Goal: Task Accomplishment & Management: Manage account settings

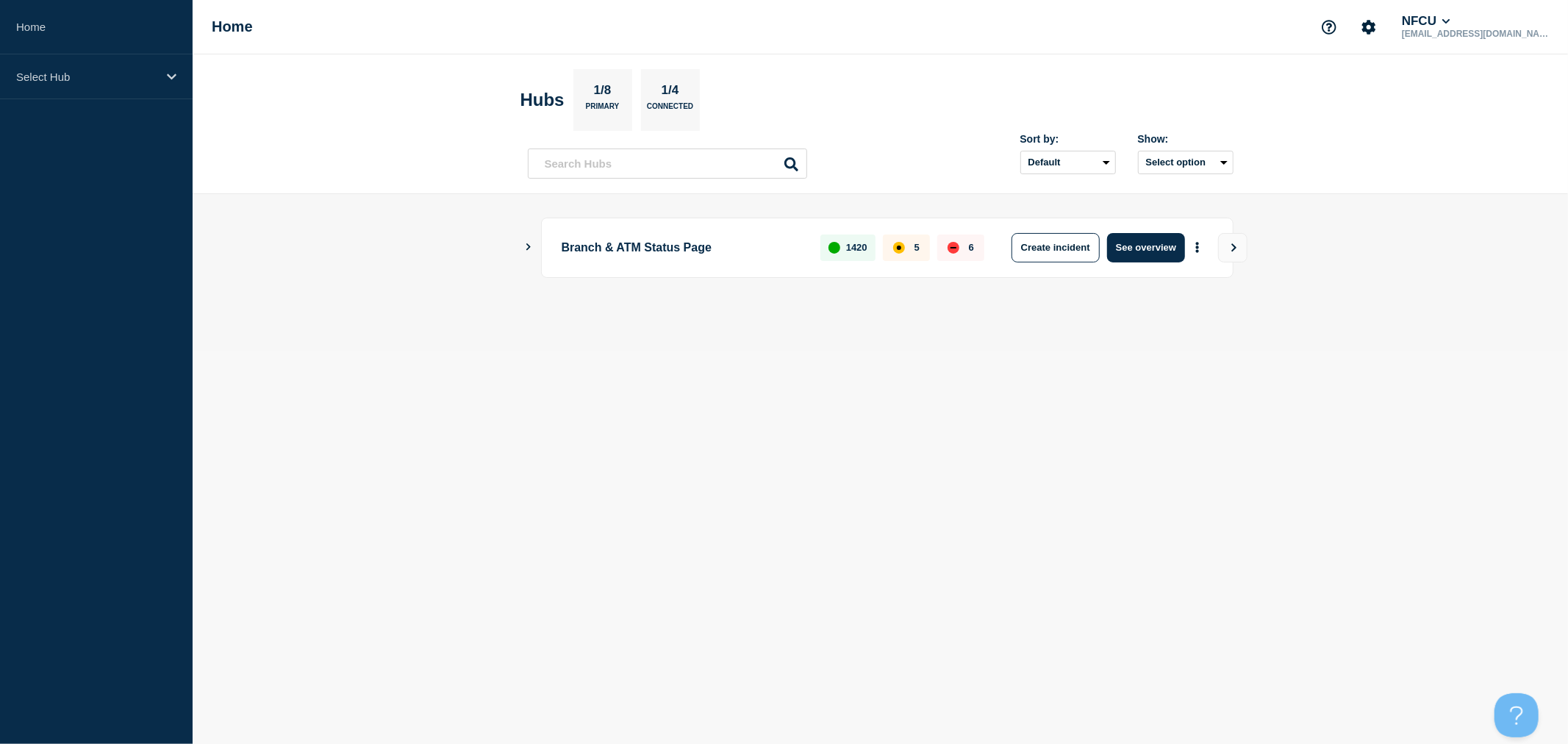
drag, startPoint x: 528, startPoint y: 468, endPoint x: 155, endPoint y: 143, distance: 494.7
click at [528, 468] on body "Home Select Hub Home NFCU [EMAIL_ADDRESS][DOMAIN_NAME] Hubs 1/8 Primary 1/4 Con…" at bounding box center [784, 372] width 1568 height 744
click at [138, 87] on div "Select Hub" at bounding box center [96, 77] width 193 height 44
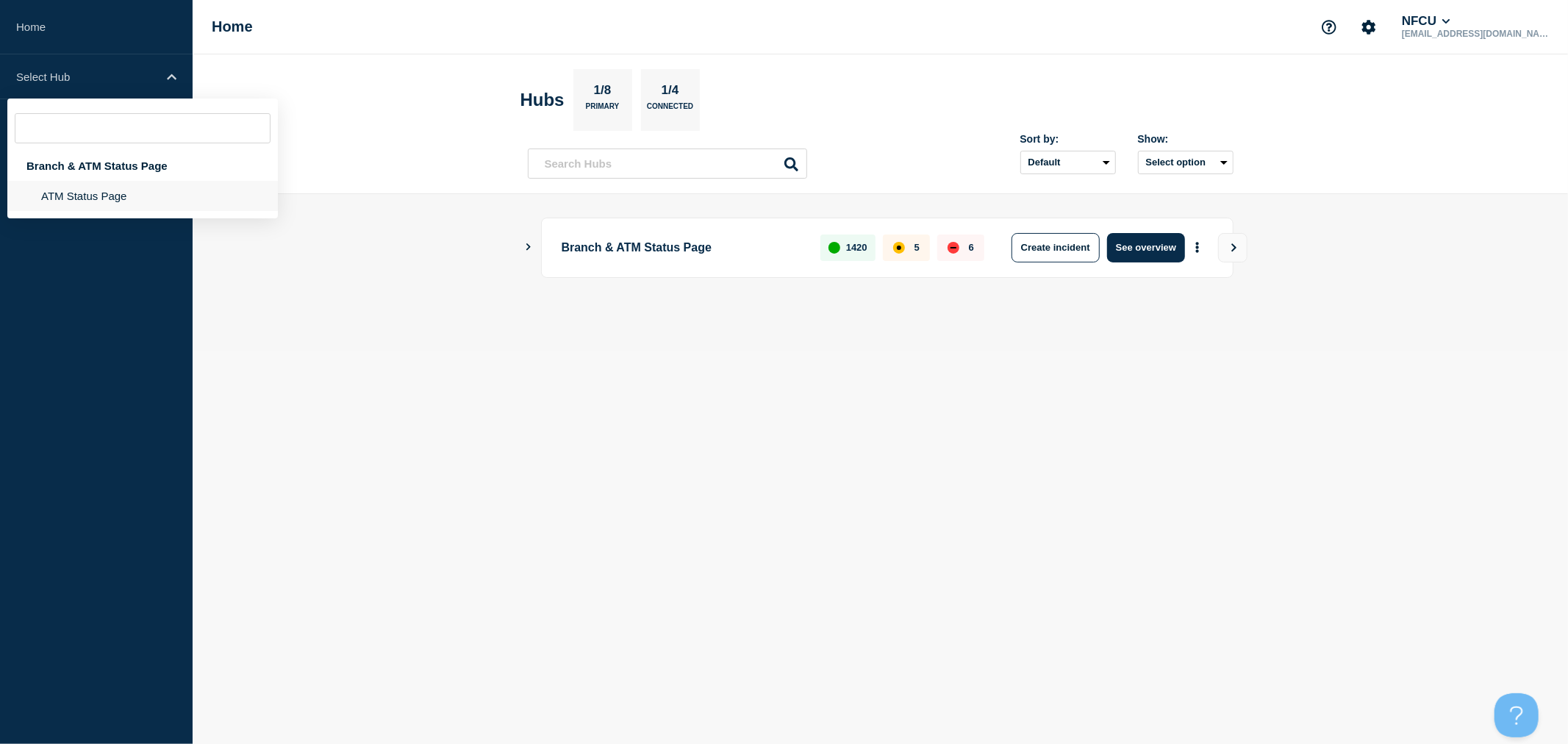
click at [91, 190] on li "ATM Status Page" at bounding box center [142, 196] width 271 height 30
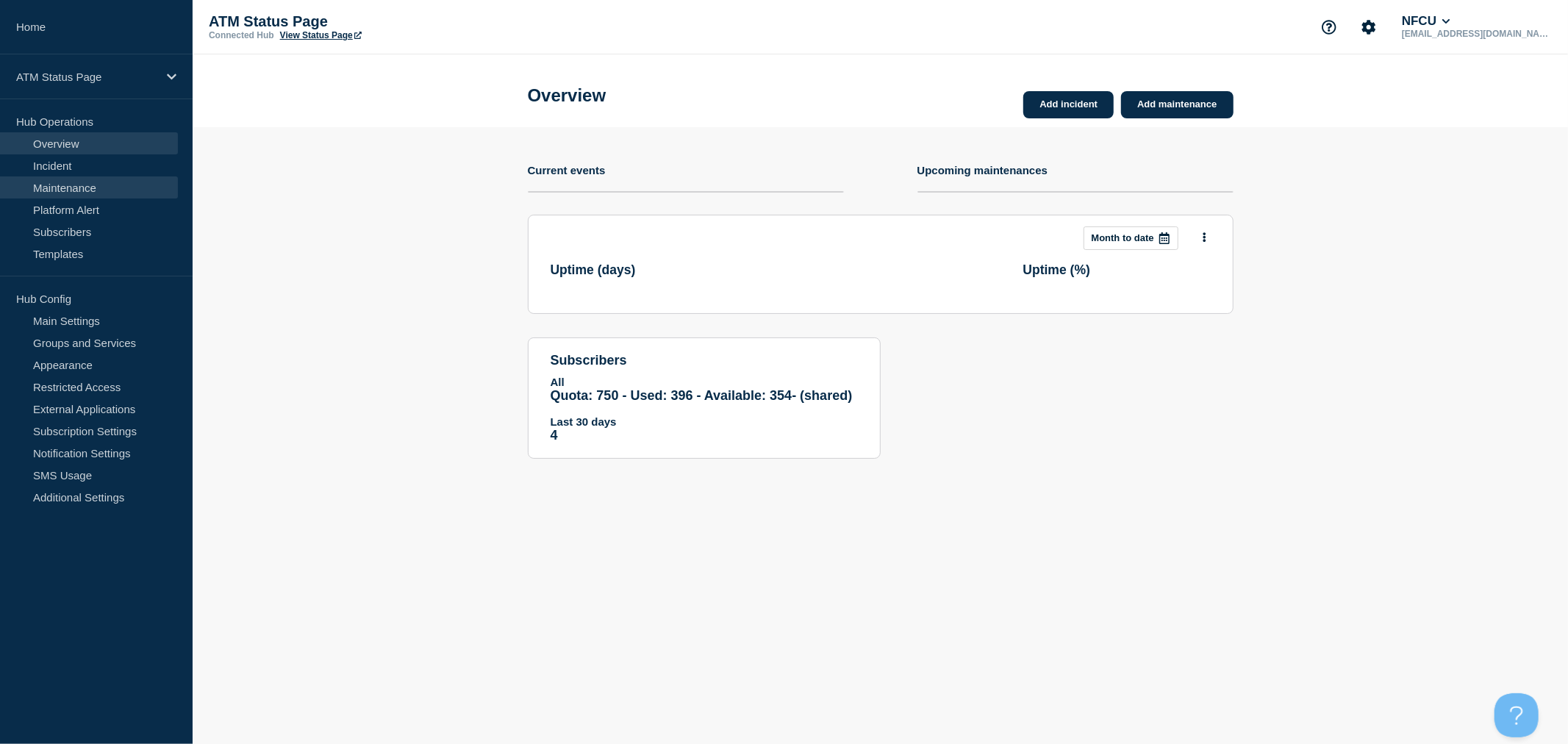
click at [95, 187] on link "Maintenance" at bounding box center [89, 187] width 178 height 22
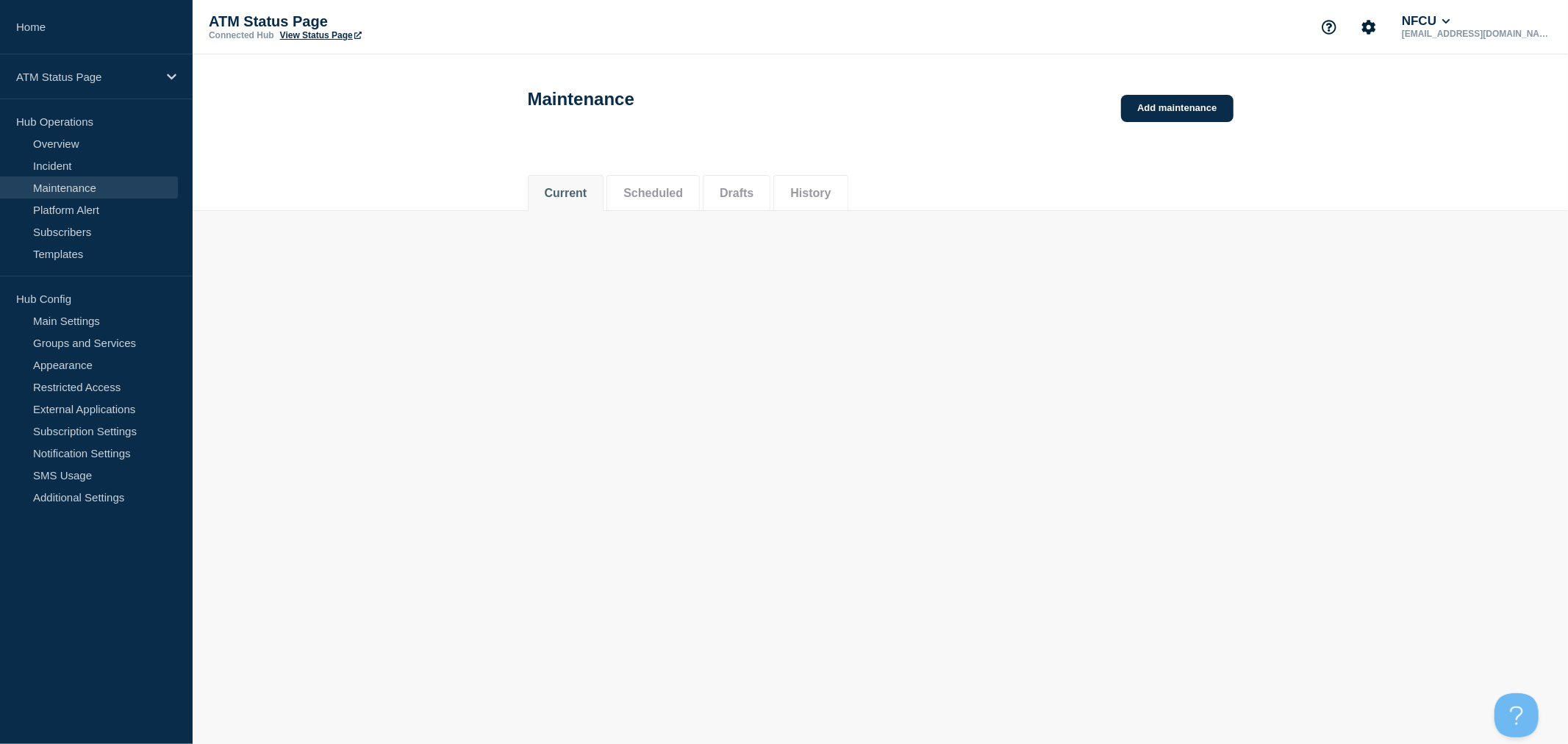
click at [830, 199] on button "History" at bounding box center [811, 193] width 41 height 13
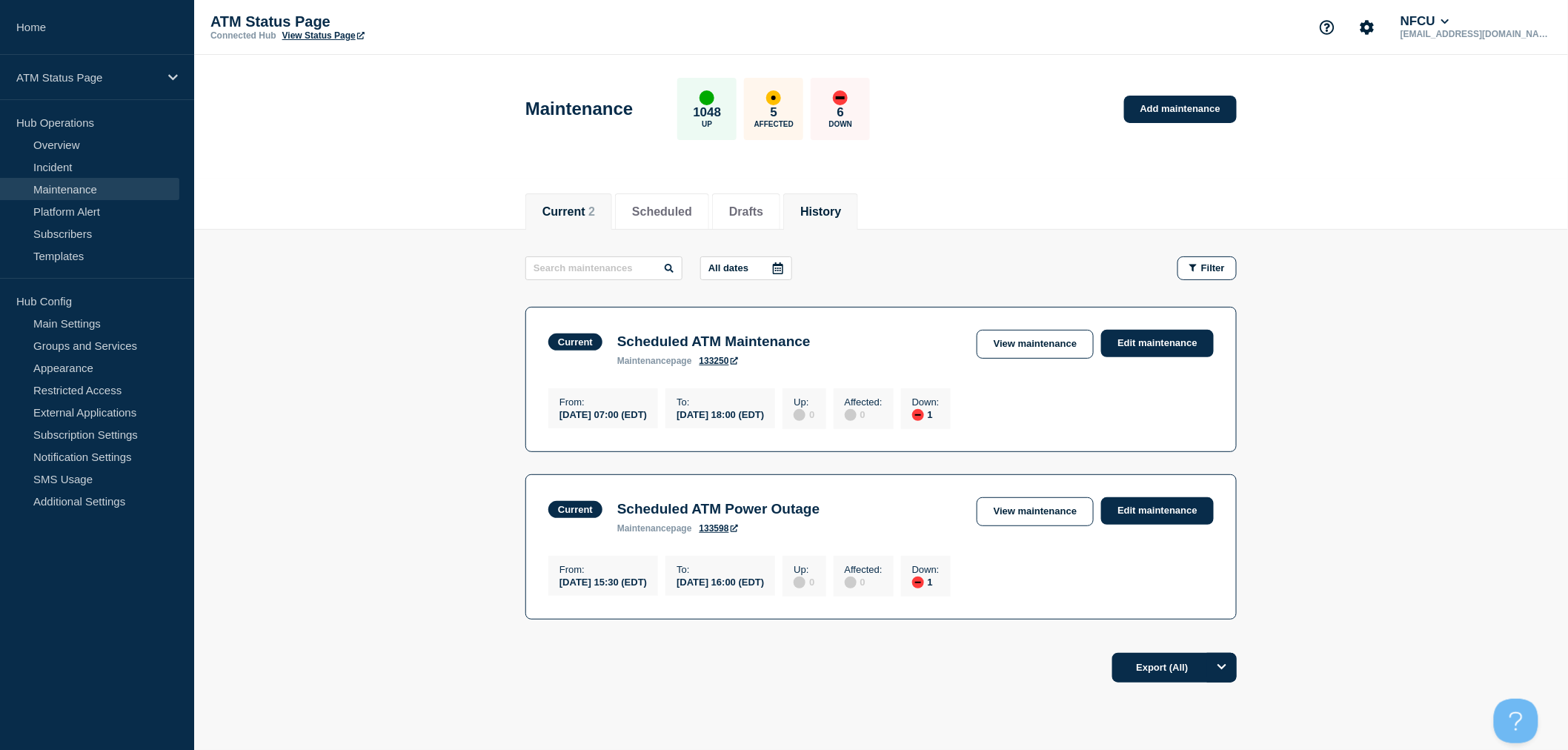
click at [849, 201] on li "History" at bounding box center [821, 212] width 75 height 36
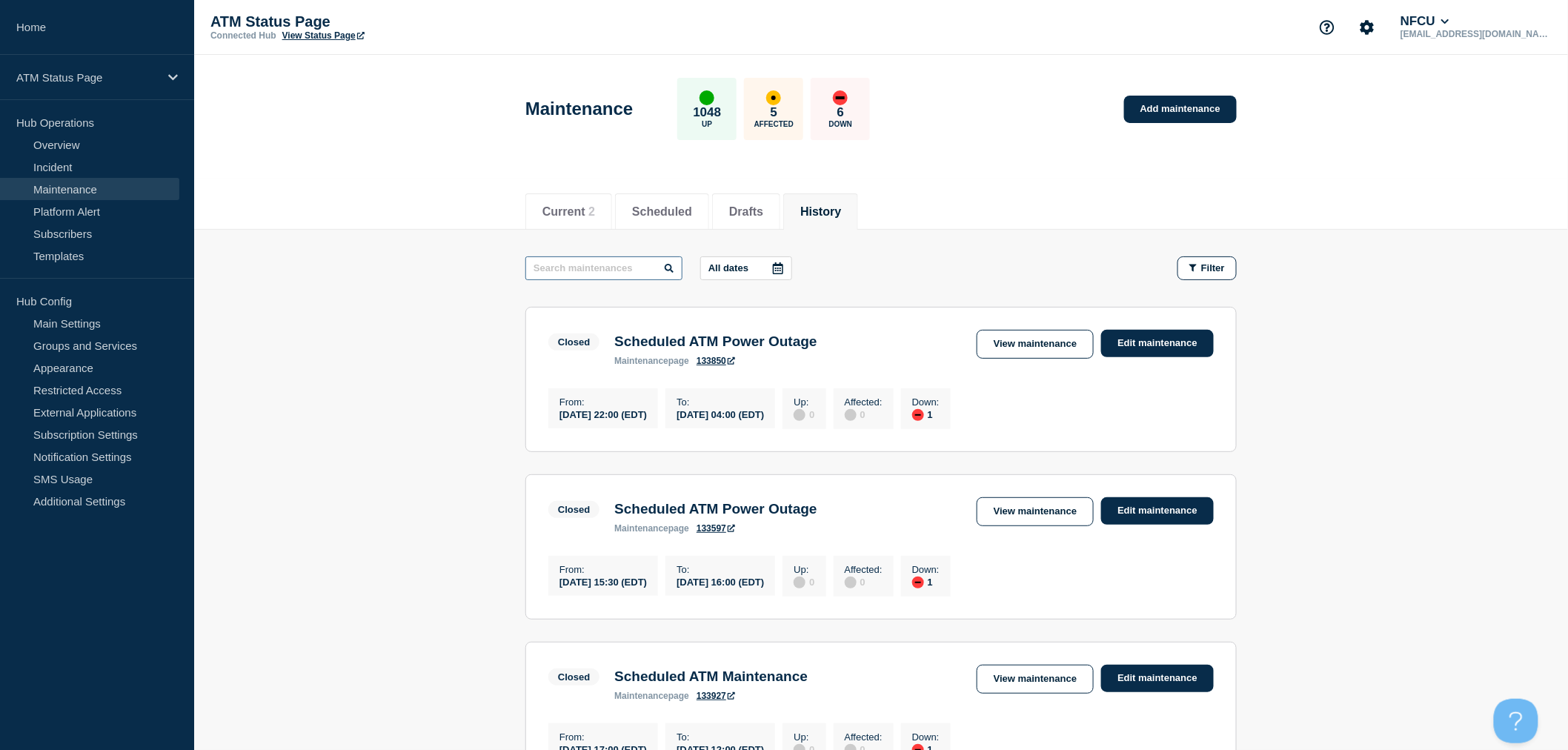
click at [555, 268] on input "text" at bounding box center [604, 268] width 157 height 24
type input "atm outage"
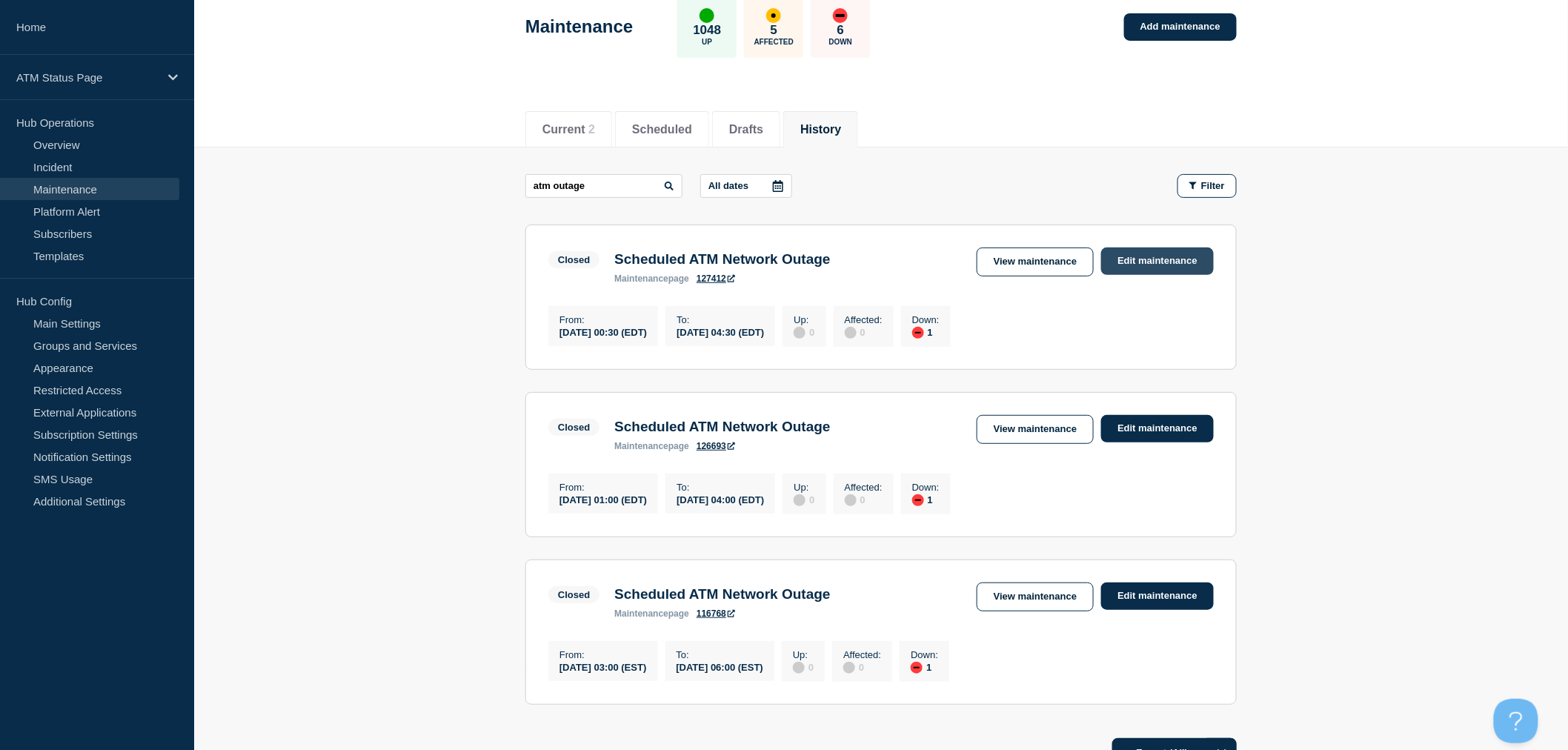
click at [1151, 264] on link "Edit maintenance" at bounding box center [1157, 261] width 113 height 28
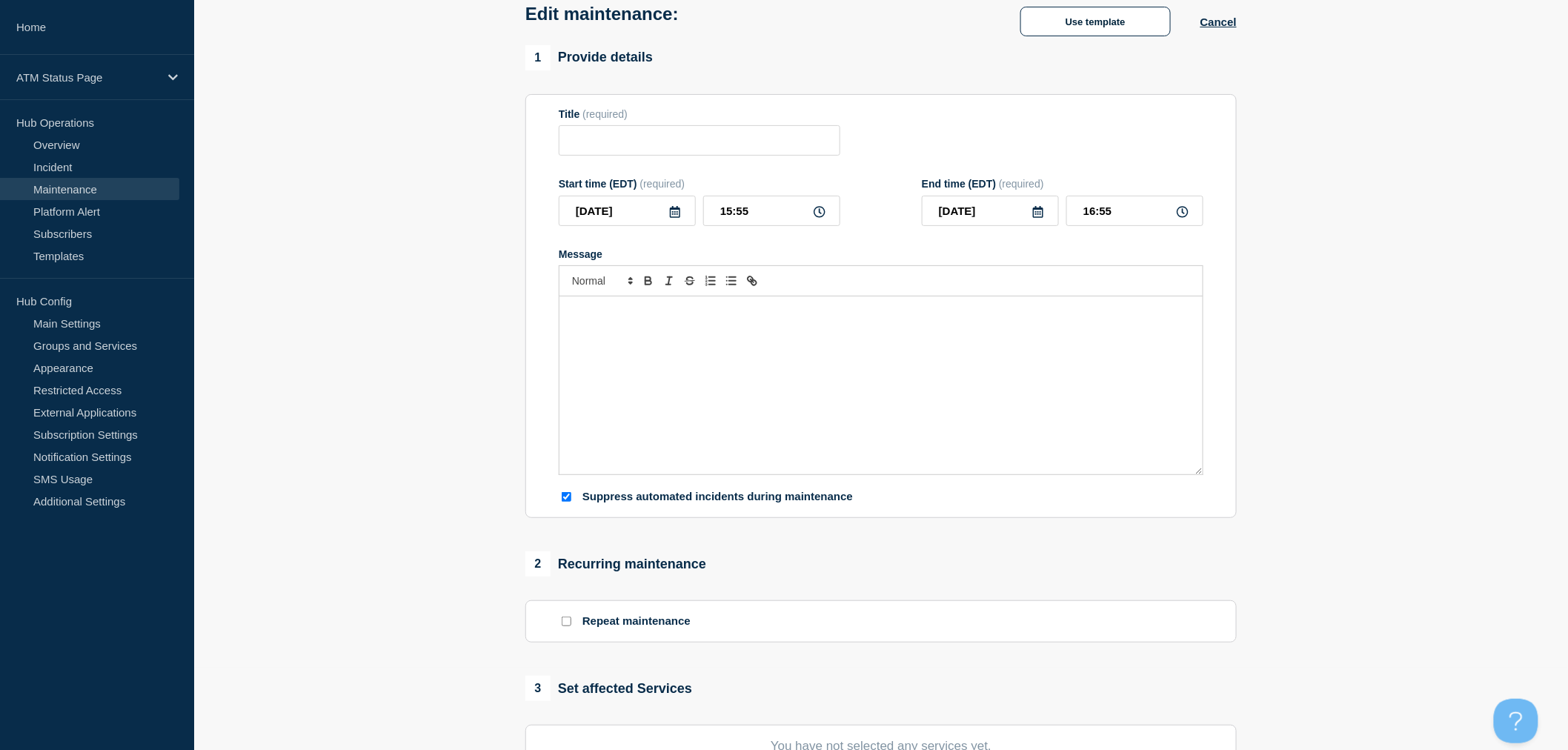
type input "Scheduled ATM Network Outage"
type input "2025-05-11"
type input "00:30"
type input "2025-05-11"
type input "04:30"
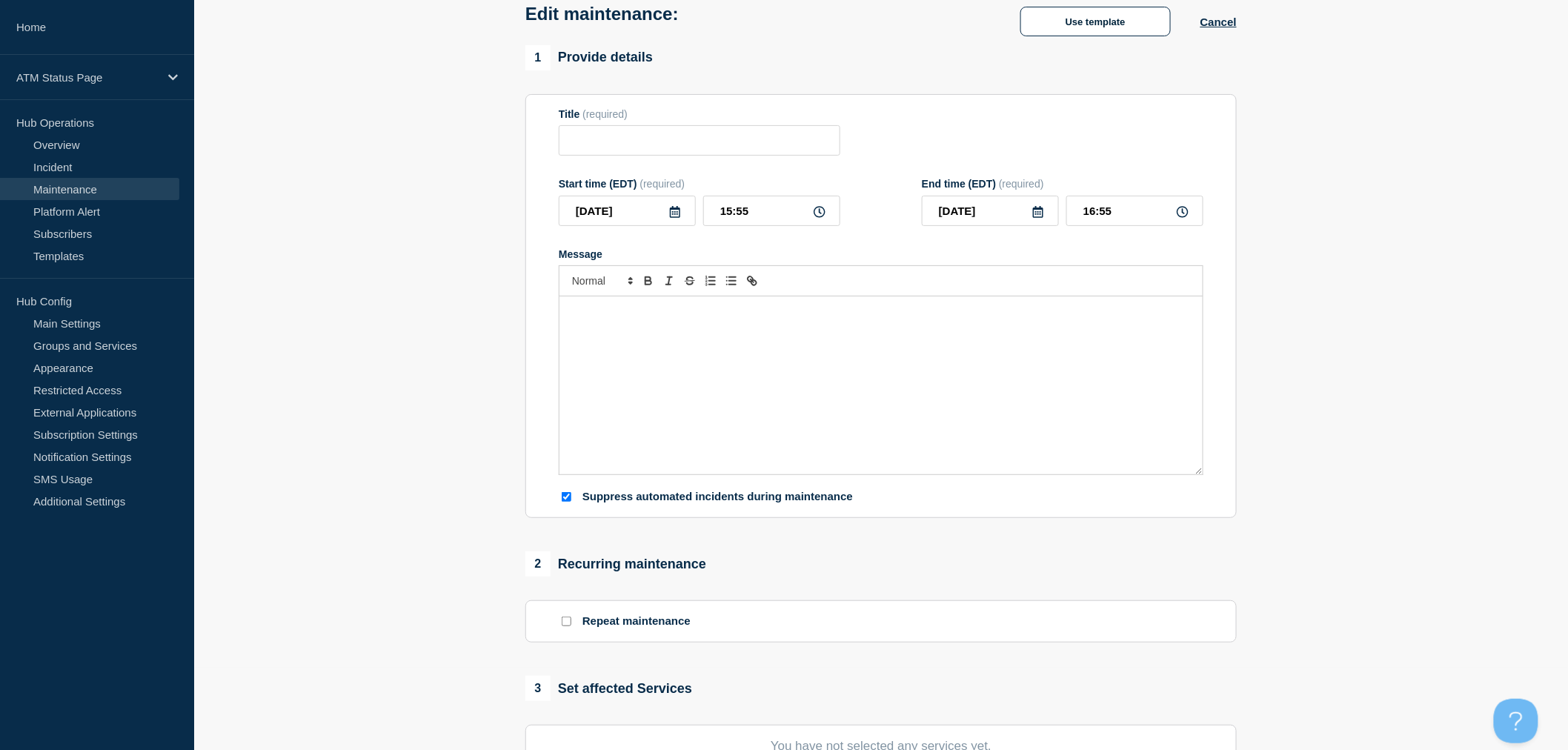
checkbox input "true"
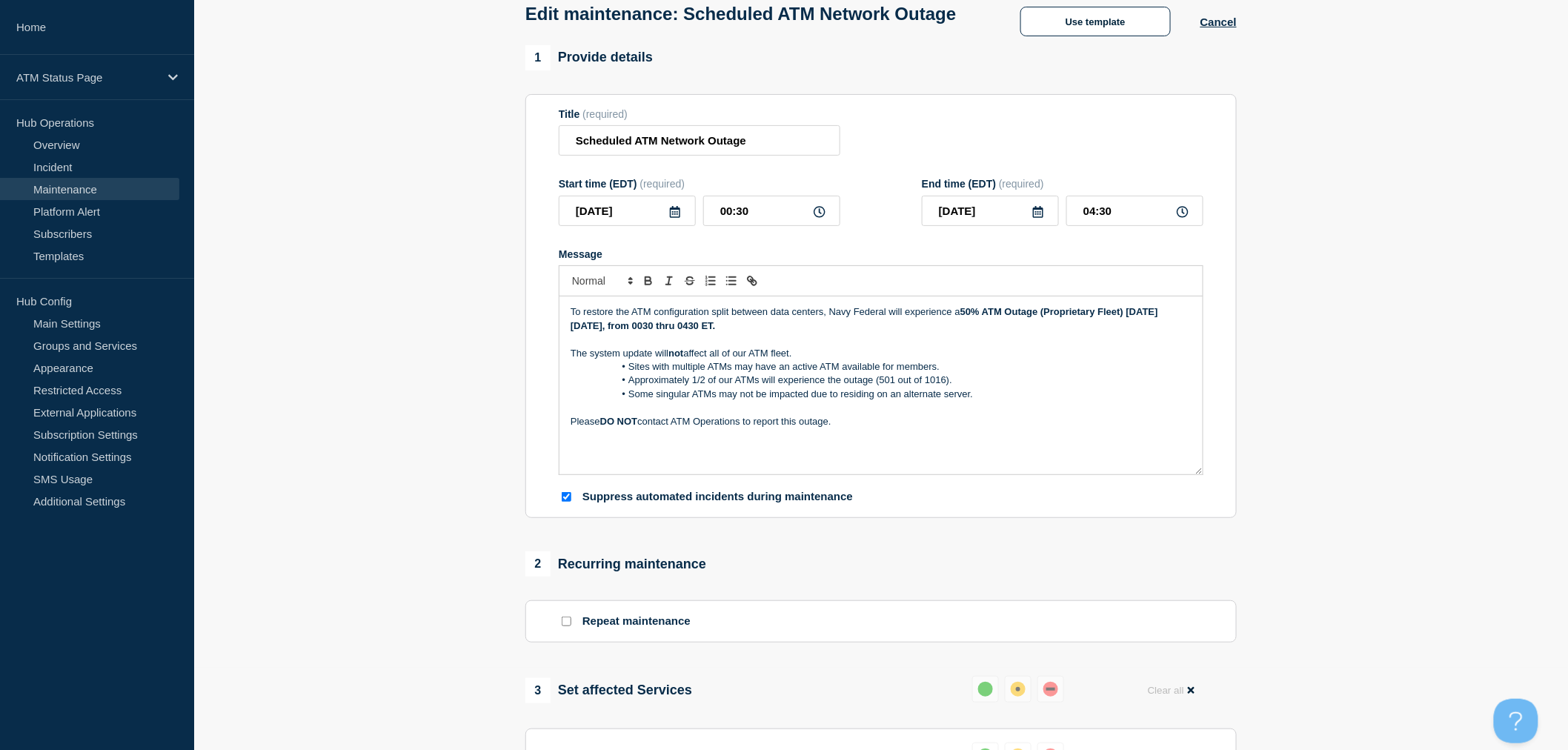
click at [876, 428] on p "Please DO NOT contact ATM Operations to report this outage." at bounding box center [880, 422] width 621 height 13
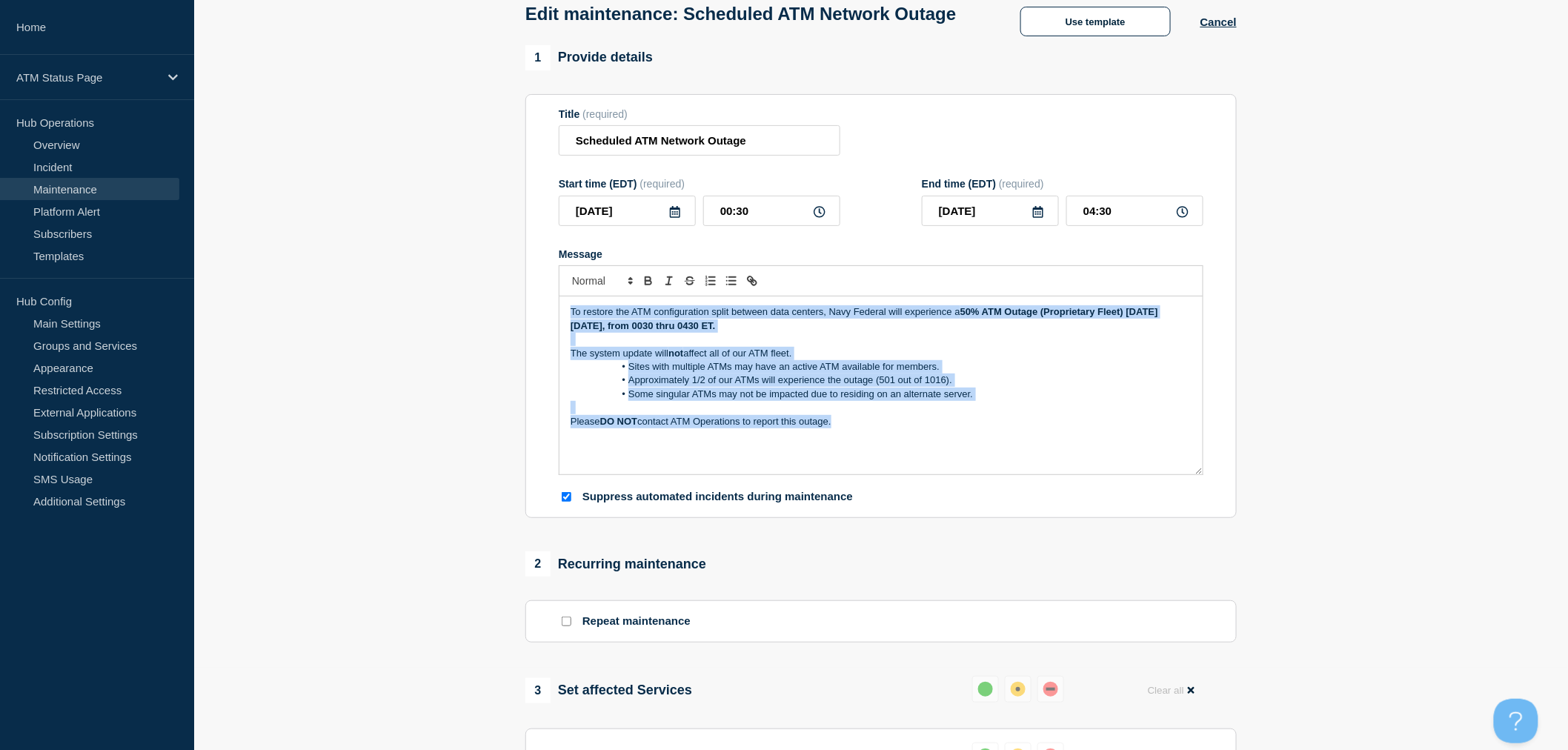
copy div "To restore the ATM configuration split between data centers, Navy Federal will …"
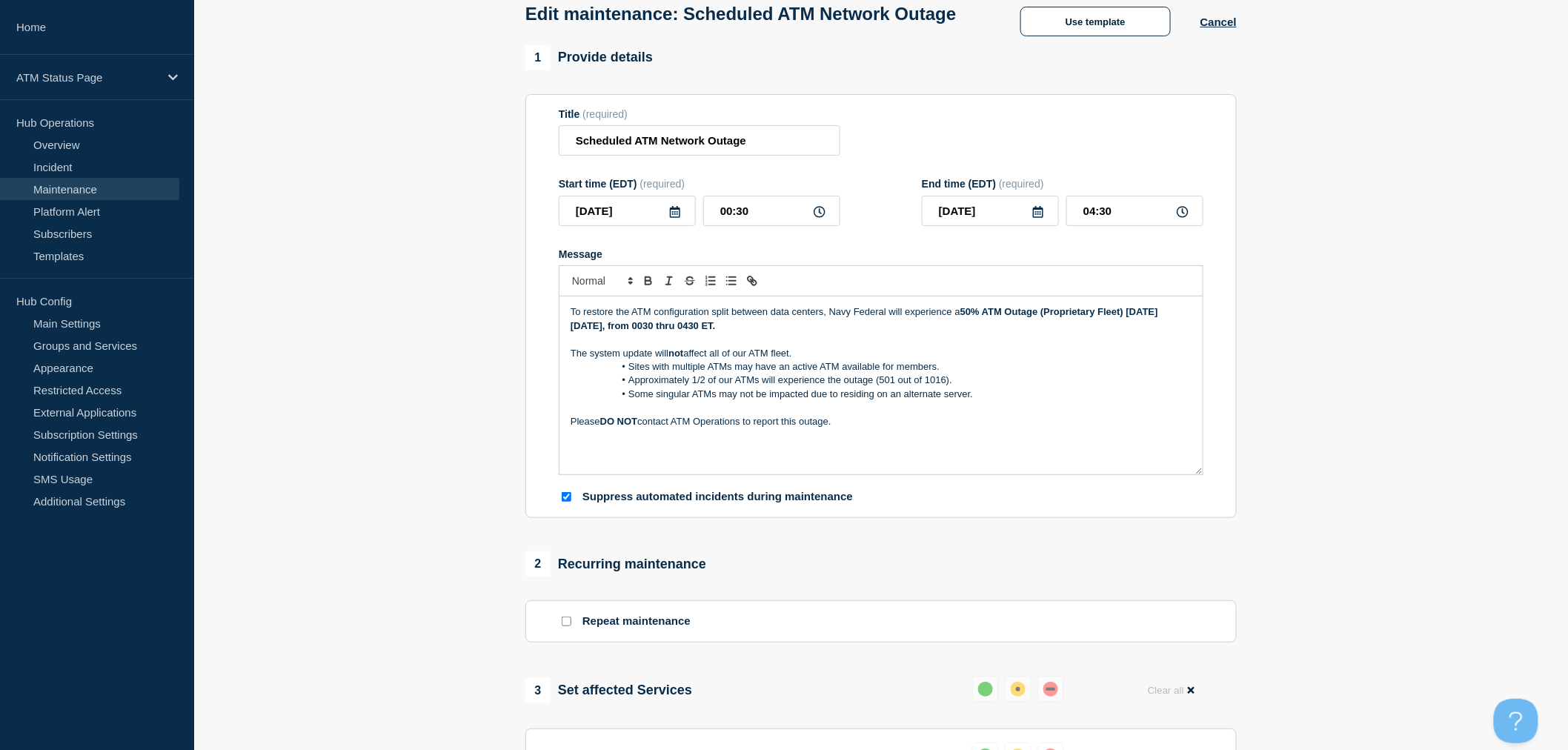
click at [801, 415] on p "Message" at bounding box center [880, 408] width 621 height 13
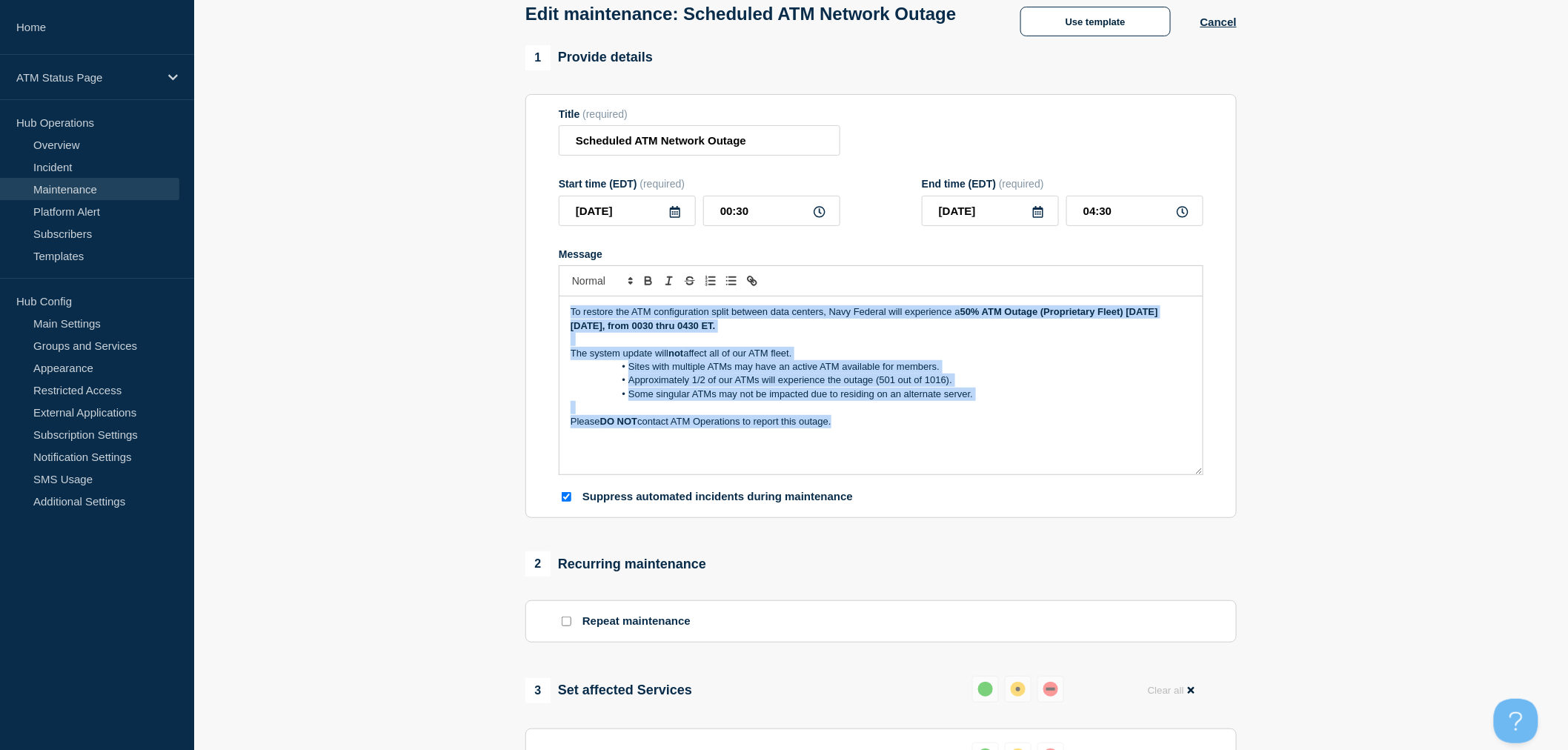
drag, startPoint x: 907, startPoint y: 478, endPoint x: 550, endPoint y: 338, distance: 383.5
click at [550, 338] on section "Title (required) Scheduled ATM Network Outage Start time (EDT) (required) 2025-…" at bounding box center [881, 307] width 711 height 425
copy div "To restore the ATM configuration split between data centers, Navy Federal will …"
click at [1045, 401] on li "Some singular ATMs may not be impacted due to residing on an alternate server." at bounding box center [888, 394] width 607 height 13
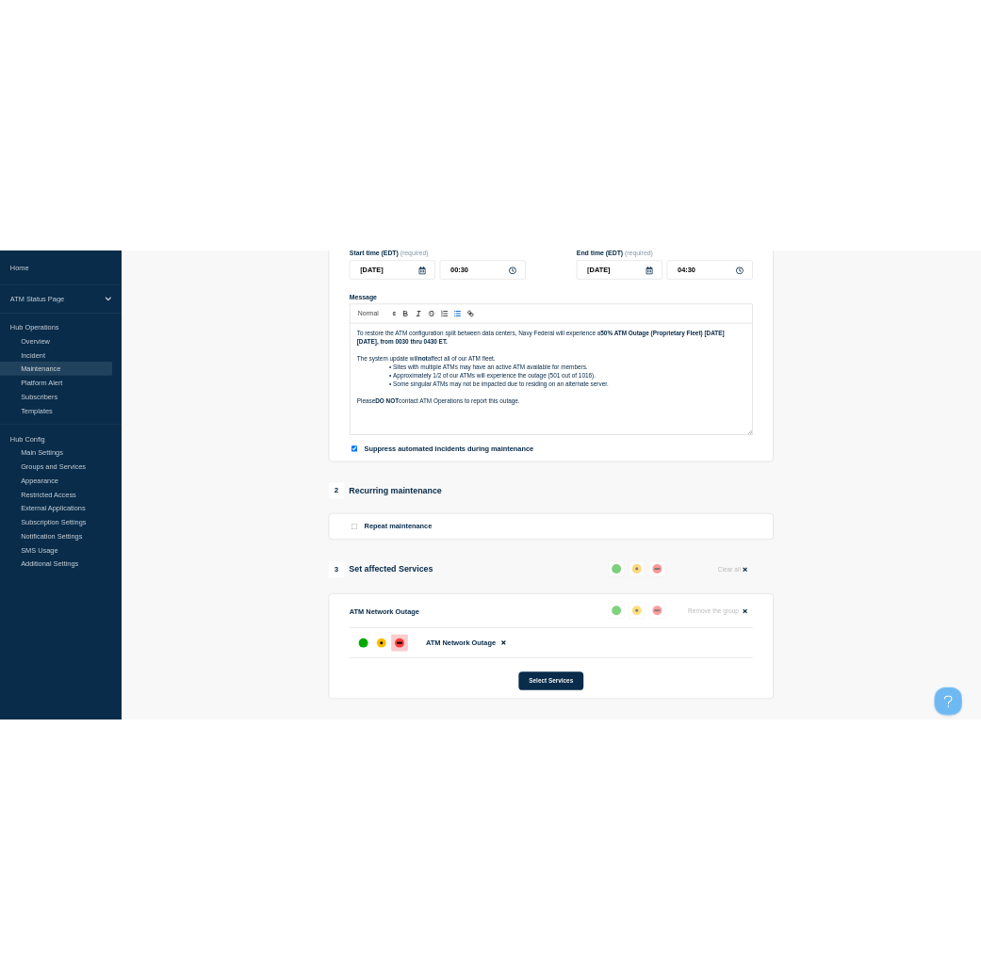
scroll to position [314, 0]
